Goal: Navigation & Orientation: Go to known website

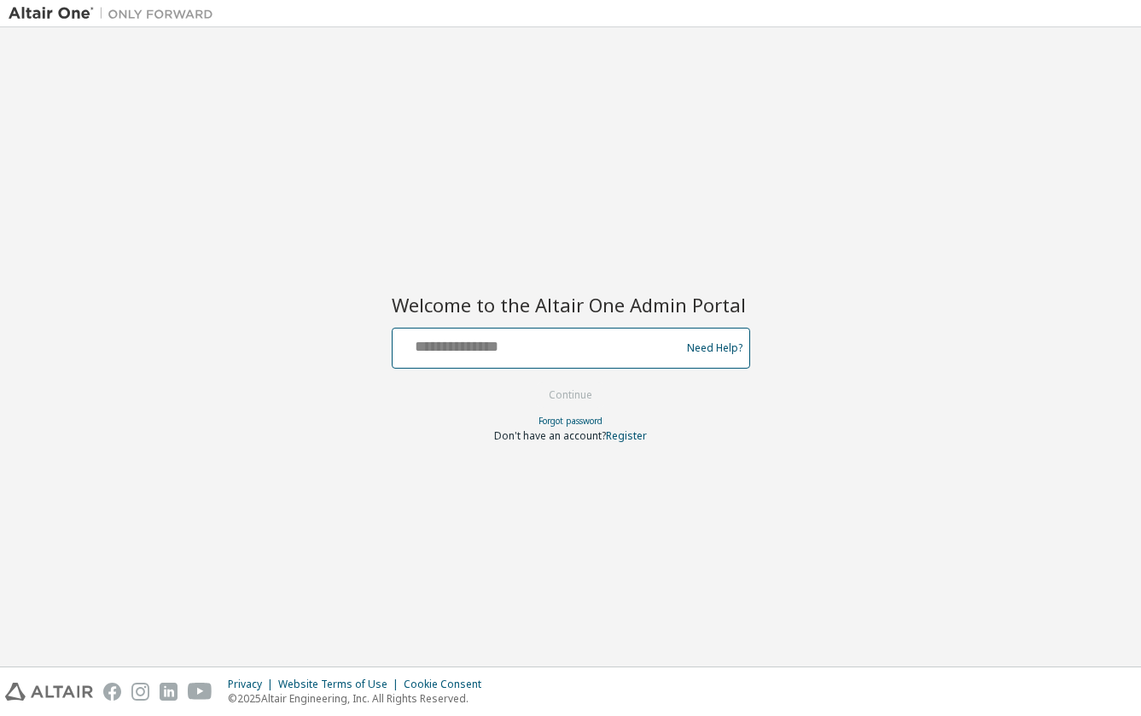
click at [464, 349] on input "text" at bounding box center [538, 344] width 279 height 25
type input "**********"
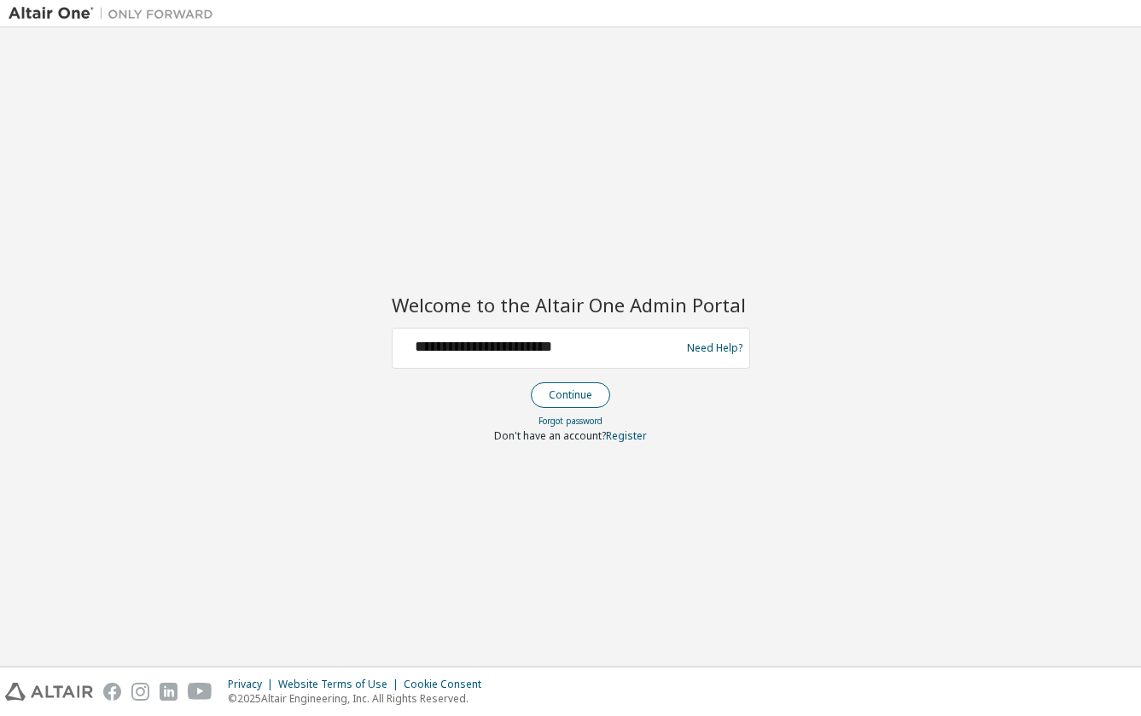
click at [592, 387] on button "Continue" at bounding box center [570, 395] width 79 height 26
